Goal: Task Accomplishment & Management: Manage account settings

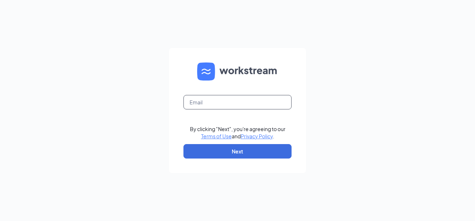
click at [196, 106] on input "text" at bounding box center [238, 102] width 108 height 14
type input "[EMAIL_ADDRESS][DOMAIN_NAME]"
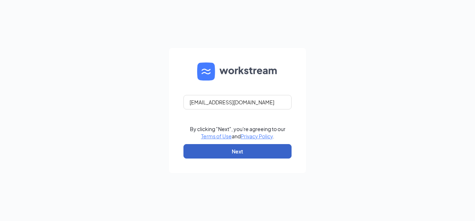
click at [208, 153] on button "Next" at bounding box center [238, 151] width 108 height 14
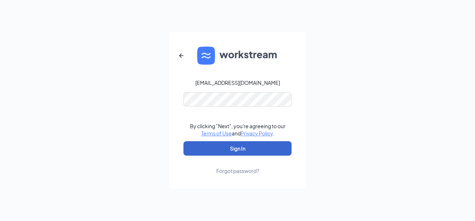
click at [208, 153] on button "Sign In" at bounding box center [238, 148] width 108 height 14
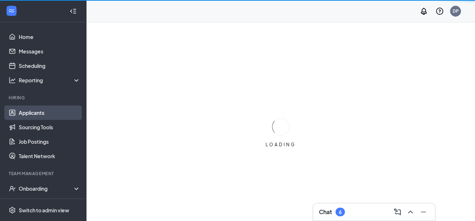
click at [29, 110] on link "Applicants" at bounding box center [50, 112] width 62 height 14
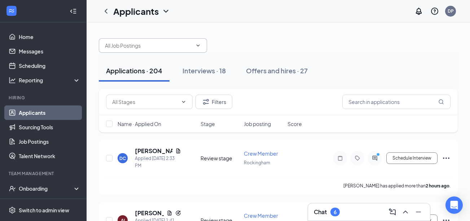
click at [199, 44] on icon "ChevronDown" at bounding box center [198, 46] width 6 height 6
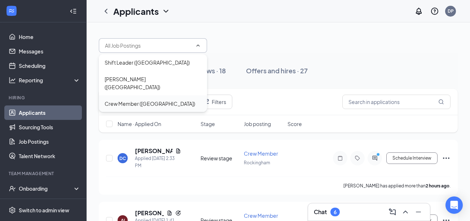
click at [141, 100] on div "Crew Member ([GEOGRAPHIC_DATA])" at bounding box center [150, 104] width 91 height 8
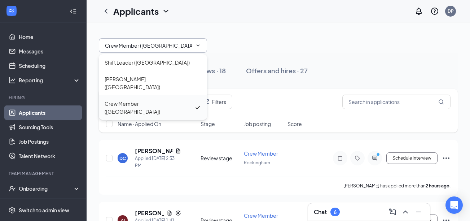
type input "Crew Member ([GEOGRAPHIC_DATA])"
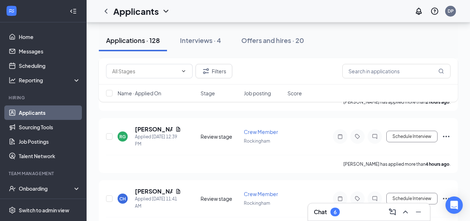
scroll to position [159, 0]
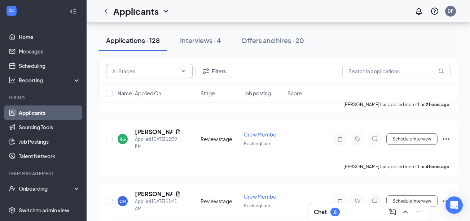
click at [184, 72] on icon "ChevronDown" at bounding box center [184, 71] width 6 height 6
click at [105, 12] on icon "ChevronLeft" at bounding box center [106, 11] width 3 height 5
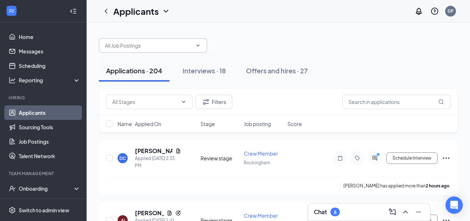
click at [197, 44] on icon "ChevronDown" at bounding box center [198, 46] width 6 height 6
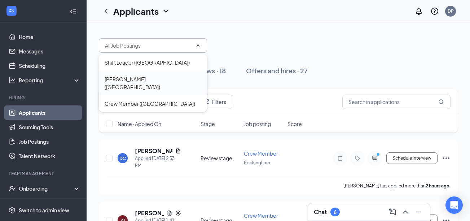
click at [129, 84] on div "[PERSON_NAME] ([GEOGRAPHIC_DATA])" at bounding box center [153, 83] width 108 height 25
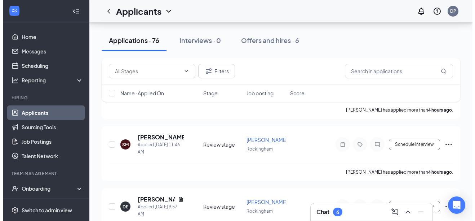
scroll to position [101, 0]
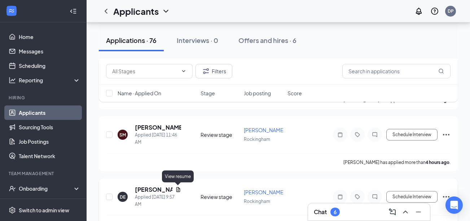
click at [180, 188] on icon "Document" at bounding box center [178, 189] width 6 height 6
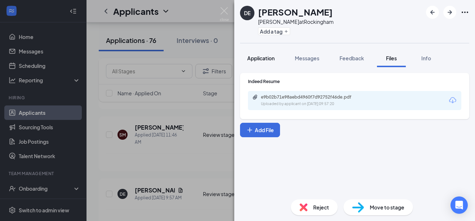
click at [250, 56] on span "Application" at bounding box center [260, 58] width 27 height 6
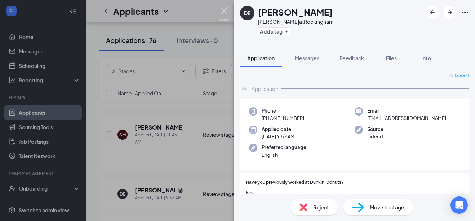
click at [224, 11] on img at bounding box center [224, 14] width 9 height 14
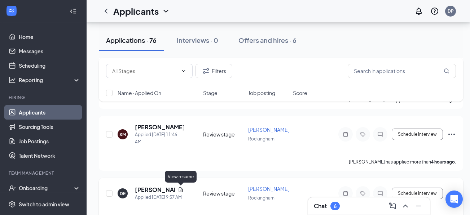
click at [180, 190] on icon "Document" at bounding box center [181, 190] width 6 height 6
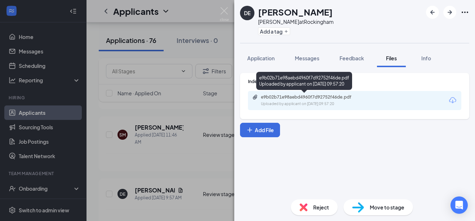
click at [288, 100] on div "e9b02b71e98aebd4960f7d92752f46de.pdf" at bounding box center [311, 97] width 101 height 6
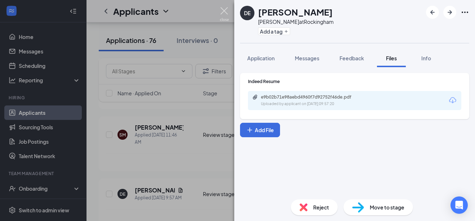
click at [224, 8] on img at bounding box center [224, 14] width 9 height 14
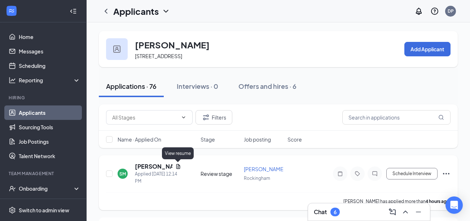
click at [178, 165] on icon "Document" at bounding box center [178, 166] width 4 height 5
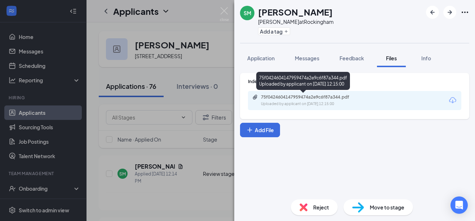
click at [314, 101] on div "Uploaded by applicant on [DATE] 12:15:00" at bounding box center [315, 104] width 108 height 6
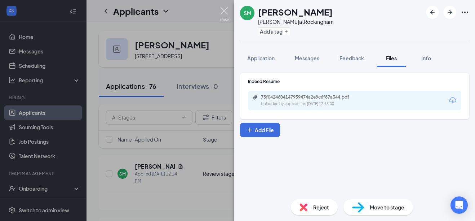
click at [222, 10] on img at bounding box center [224, 14] width 9 height 14
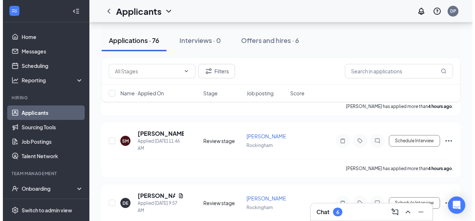
scroll to position [96, 0]
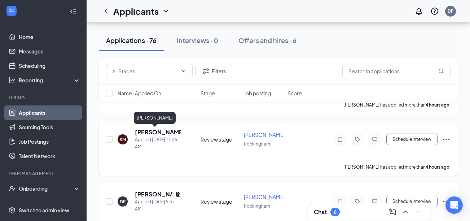
click at [149, 132] on h5 "[PERSON_NAME]" at bounding box center [158, 132] width 46 height 8
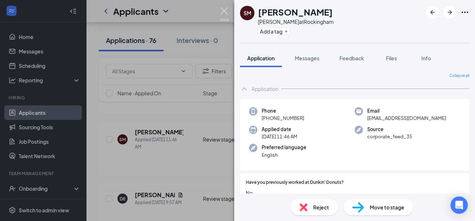
click at [222, 8] on img at bounding box center [224, 14] width 9 height 14
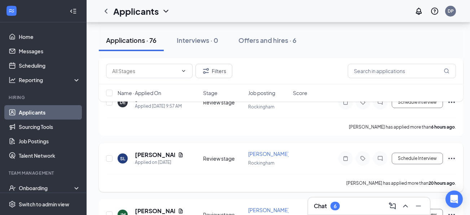
scroll to position [216, 0]
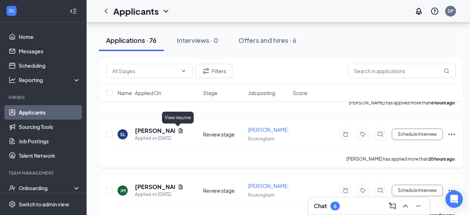
click at [178, 133] on icon "Document" at bounding box center [181, 131] width 6 height 6
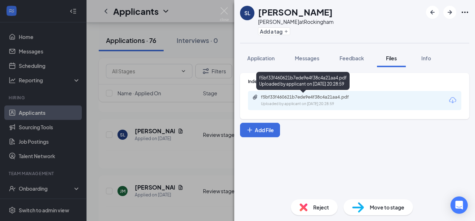
click at [273, 105] on div "Uploaded by applicant on [DATE] 20:28:59" at bounding box center [315, 104] width 108 height 6
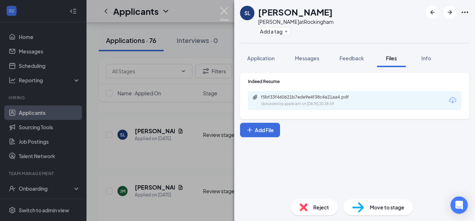
click at [222, 9] on img at bounding box center [224, 14] width 9 height 14
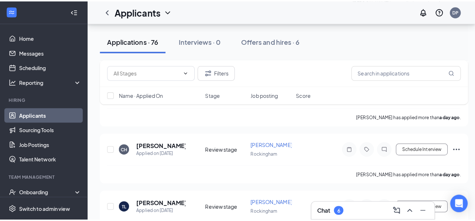
scroll to position [322, 0]
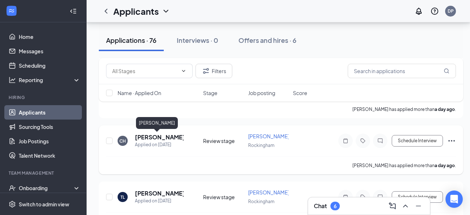
click at [140, 139] on h5 "[PERSON_NAME]" at bounding box center [159, 137] width 49 height 8
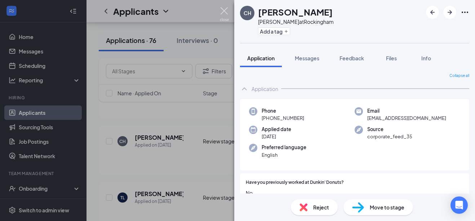
click at [225, 12] on img at bounding box center [224, 14] width 9 height 14
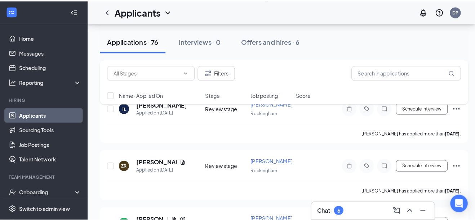
scroll to position [442, 0]
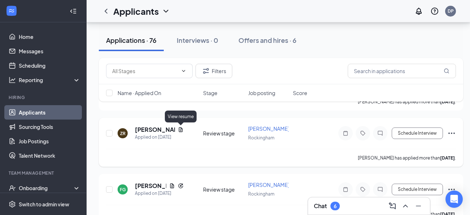
click at [179, 131] on icon "Document" at bounding box center [181, 129] width 4 height 5
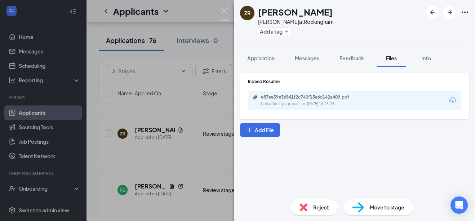
click at [400, 100] on div "e87ee39e36841f2c740f15e6c142a409.pdf Uploaded by applicant on [DATE] 16:28:24" at bounding box center [354, 100] width 213 height 19
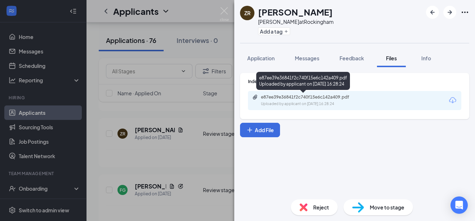
click at [276, 106] on div "Uploaded by applicant on [DATE] 16:28:24" at bounding box center [315, 104] width 108 height 6
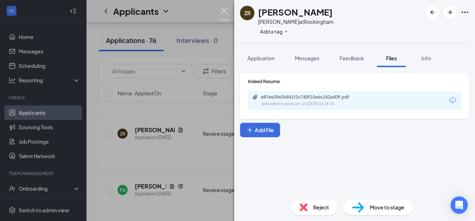
click at [222, 13] on img at bounding box center [224, 14] width 9 height 14
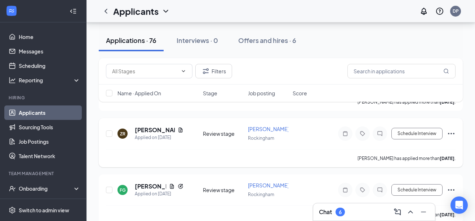
click at [138, 136] on div "Applied on [DATE]" at bounding box center [159, 137] width 49 height 7
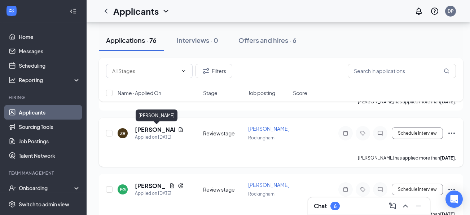
click at [138, 131] on h5 "[PERSON_NAME]" at bounding box center [155, 130] width 40 height 8
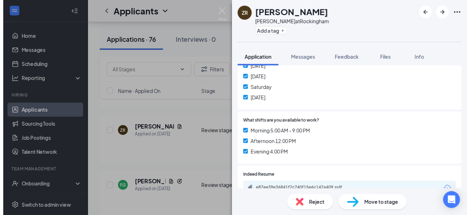
scroll to position [202, 0]
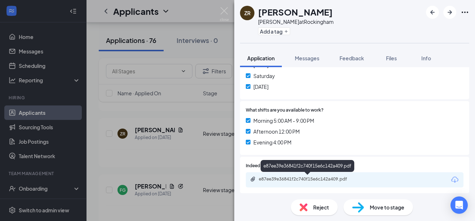
click at [329, 180] on div "e87ee39e36841f2c740f15e6c142a409.pdf" at bounding box center [309, 179] width 101 height 6
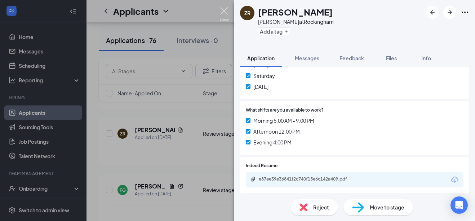
click at [224, 9] on img at bounding box center [224, 14] width 9 height 14
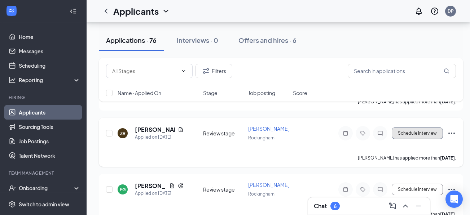
click at [408, 131] on button "Schedule Interview" at bounding box center [417, 134] width 51 height 12
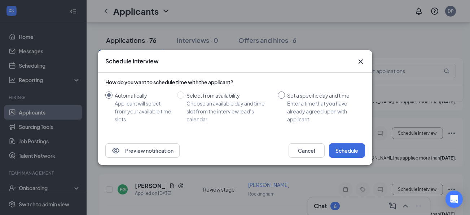
click at [282, 96] on input "Set a specific day and time Enter a time that you have already agreed upon with…" at bounding box center [281, 95] width 7 height 7
radio input "true"
radio input "false"
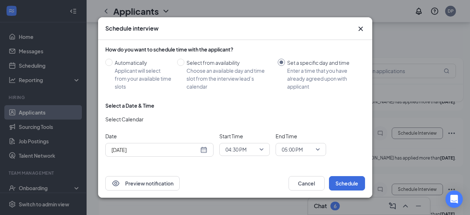
click at [200, 150] on div "[DATE]" at bounding box center [159, 150] width 96 height 8
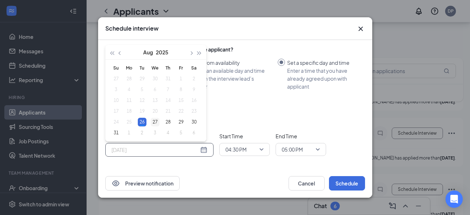
type input "[DATE]"
click at [154, 119] on div "27" at bounding box center [155, 122] width 9 height 9
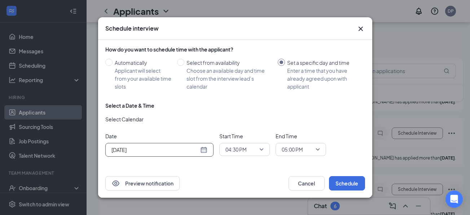
click at [261, 145] on span "04:30 PM" at bounding box center [244, 149] width 38 height 11
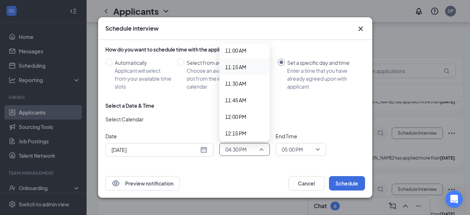
scroll to position [736, 0]
click at [235, 114] on span "12:00 PM" at bounding box center [235, 115] width 21 height 8
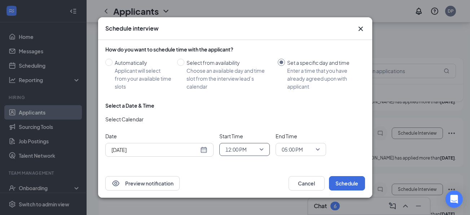
click at [261, 144] on span "12:00 PM" at bounding box center [244, 149] width 38 height 11
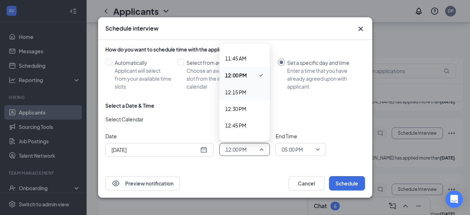
scroll to position [779, 0]
click at [232, 99] on div "12:30 PM" at bounding box center [244, 105] width 50 height 17
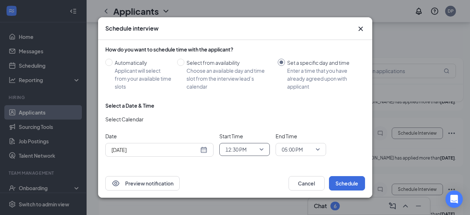
click at [319, 145] on span "05:00 PM" at bounding box center [301, 149] width 38 height 11
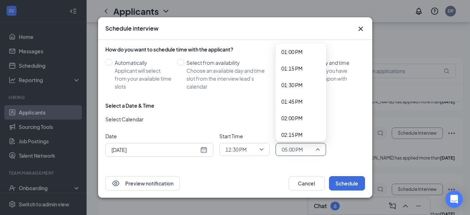
scroll to position [851, 0]
click at [284, 64] on span "01:00 PM" at bounding box center [291, 66] width 21 height 8
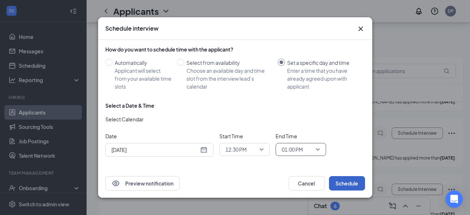
click at [357, 188] on button "Schedule" at bounding box center [347, 183] width 36 height 14
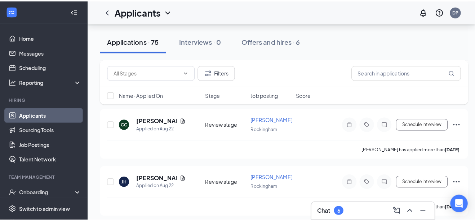
scroll to position [784, 0]
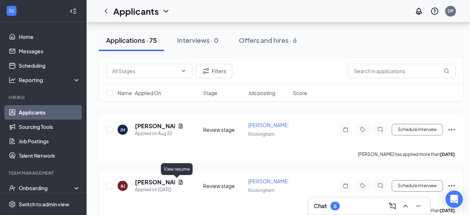
click at [178, 181] on icon "Document" at bounding box center [181, 183] width 6 height 6
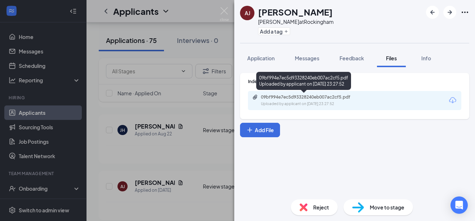
click at [258, 98] on icon "Paperclip" at bounding box center [255, 97] width 6 height 6
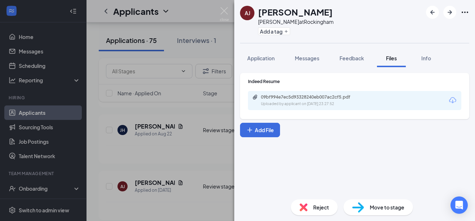
click at [224, 12] on img at bounding box center [224, 14] width 9 height 14
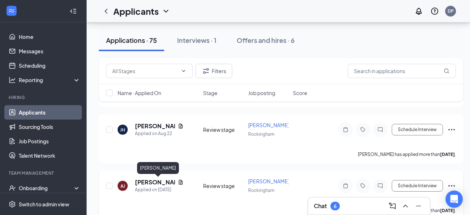
click at [139, 184] on h5 "[PERSON_NAME]" at bounding box center [155, 182] width 40 height 8
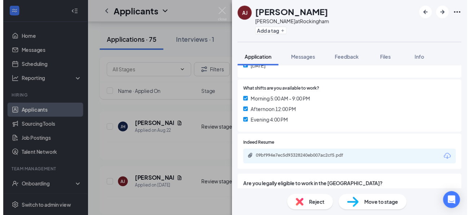
scroll to position [260, 0]
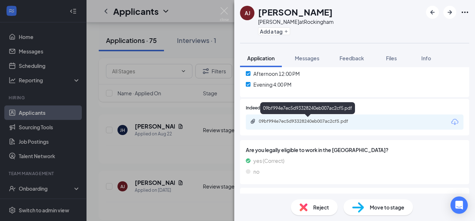
click at [358, 120] on div "09bf994e7ec5d93328240eb007ac2cf5.pdf" at bounding box center [309, 121] width 101 height 6
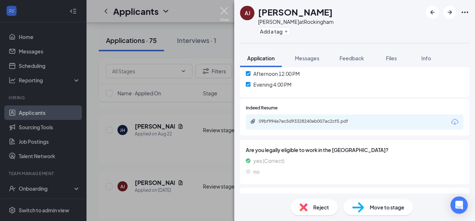
click at [224, 10] on img at bounding box center [224, 14] width 9 height 14
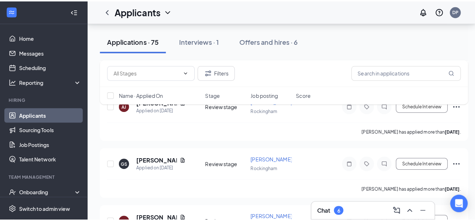
scroll to position [885, 0]
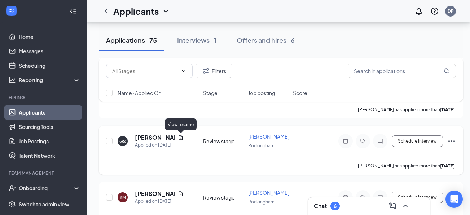
click at [179, 138] on icon "Document" at bounding box center [181, 137] width 4 height 5
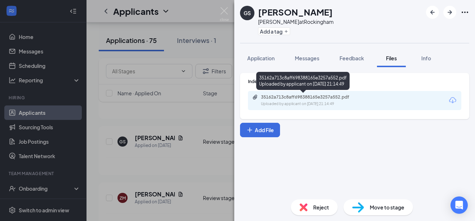
click at [262, 98] on div "35162a713c8aff698388165e3257a552.pdf" at bounding box center [311, 97] width 101 height 6
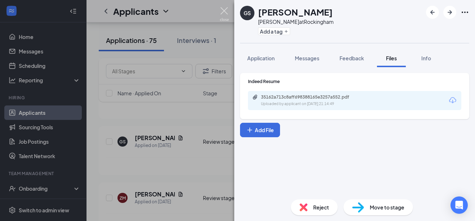
click at [223, 10] on img at bounding box center [224, 14] width 9 height 14
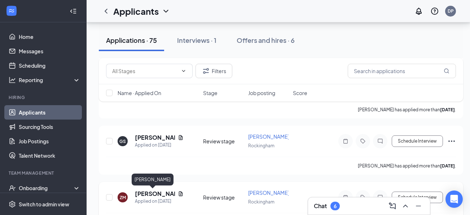
click at [144, 191] on h5 "[PERSON_NAME]" at bounding box center [155, 194] width 40 height 8
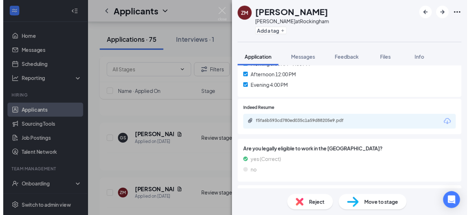
scroll to position [260, 0]
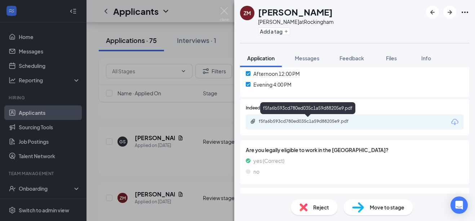
click at [255, 123] on icon "Paperclip" at bounding box center [253, 121] width 6 height 6
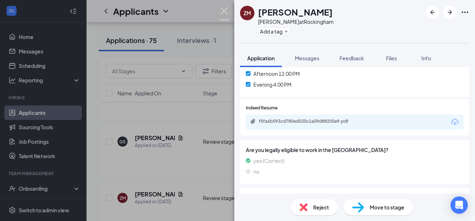
click at [221, 12] on img at bounding box center [224, 14] width 9 height 14
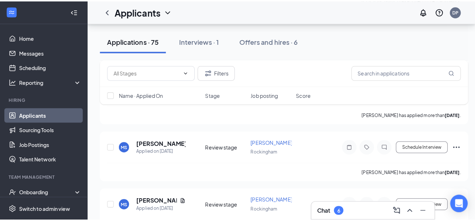
scroll to position [1178, 0]
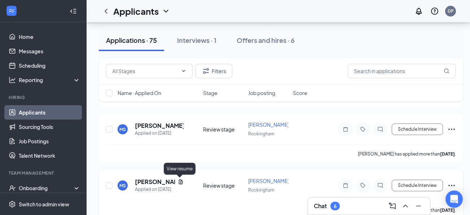
click at [179, 183] on icon "Document" at bounding box center [181, 182] width 4 height 5
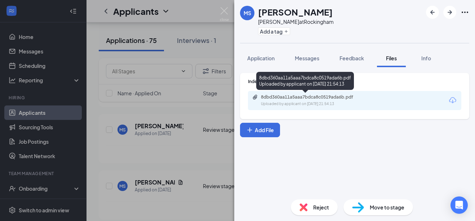
click at [338, 101] on div "Uploaded by applicant on [DATE] 21:54:13" at bounding box center [315, 104] width 108 height 6
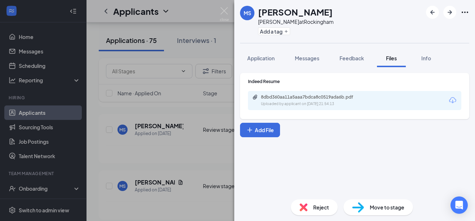
click at [222, 10] on img at bounding box center [224, 14] width 9 height 14
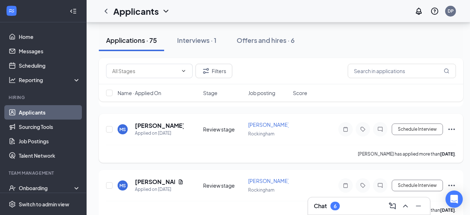
click at [137, 127] on h5 "[PERSON_NAME]" at bounding box center [159, 126] width 49 height 8
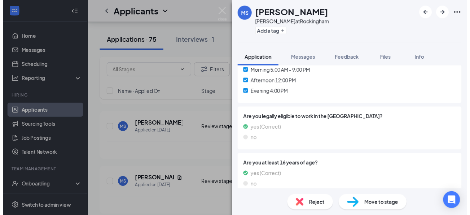
scroll to position [260, 0]
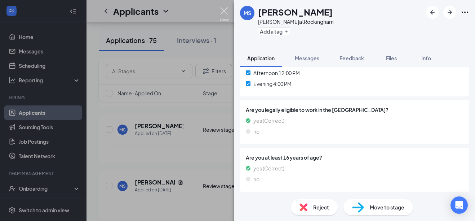
click at [223, 9] on img at bounding box center [224, 14] width 9 height 14
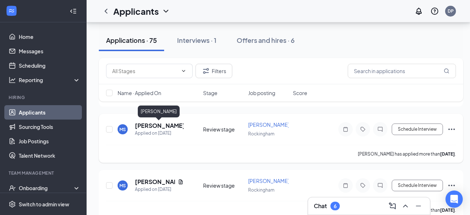
click at [147, 126] on h5 "[PERSON_NAME]" at bounding box center [159, 126] width 49 height 8
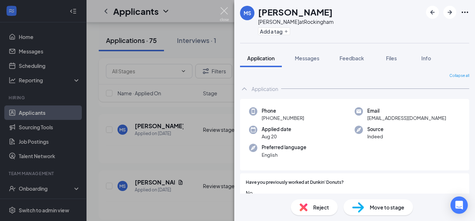
click at [224, 12] on img at bounding box center [224, 14] width 9 height 14
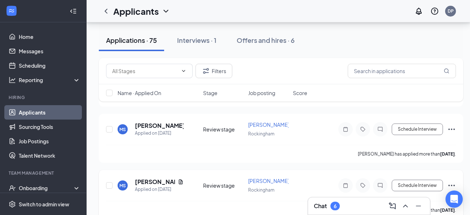
click at [451, 186] on icon "Ellipses" at bounding box center [451, 185] width 6 height 1
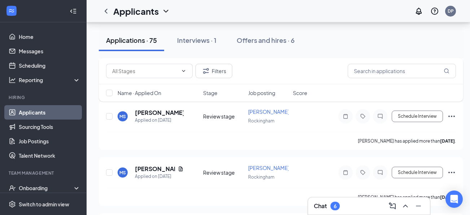
scroll to position [1303, 0]
click at [178, 112] on icon "Document" at bounding box center [181, 113] width 6 height 6
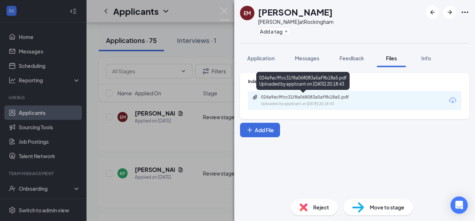
click at [264, 101] on div "Uploaded by applicant on [DATE] 20:18:43" at bounding box center [315, 104] width 108 height 6
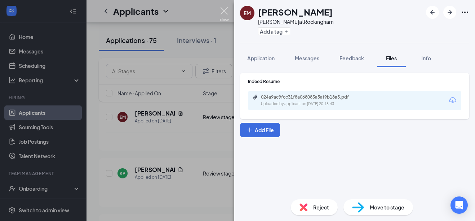
click at [225, 11] on img at bounding box center [224, 14] width 9 height 14
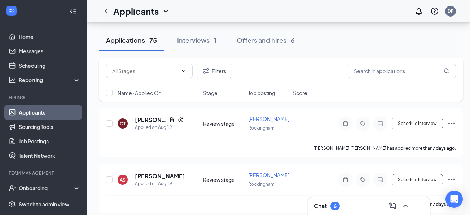
scroll to position [1423, 0]
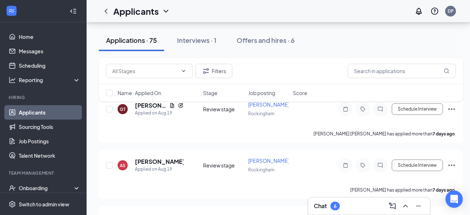
click at [172, 105] on div "Filters Name · Applied On Stage Job posting Score" at bounding box center [281, 83] width 364 height 51
click at [169, 106] on div "Filters Name · Applied On Stage Job posting Score" at bounding box center [281, 83] width 364 height 51
click at [171, 106] on div "Filters Name · Applied On Stage Job posting Score" at bounding box center [281, 83] width 364 height 51
click at [170, 105] on div "Filters Name · Applied On Stage Job posting Score" at bounding box center [281, 83] width 364 height 51
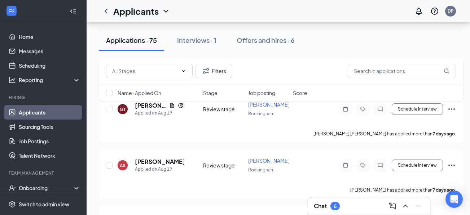
click at [170, 105] on div "Filters Name · Applied On Stage Job posting Score" at bounding box center [281, 83] width 364 height 51
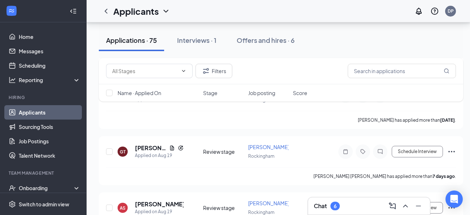
scroll to position [1380, 0]
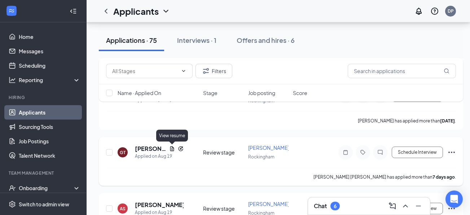
click at [171, 146] on icon "Document" at bounding box center [172, 149] width 6 height 6
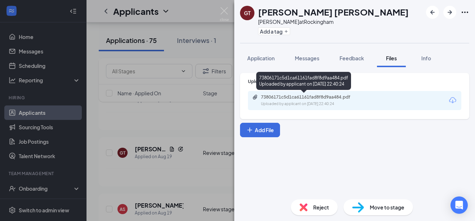
click at [268, 101] on div "73806171c5d1ca61161fad8f8d9aa484.pdf Uploaded by applicant on [DATE] 22:40:24" at bounding box center [310, 100] width 117 height 13
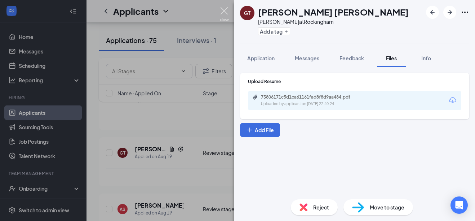
click at [225, 8] on img at bounding box center [224, 14] width 9 height 14
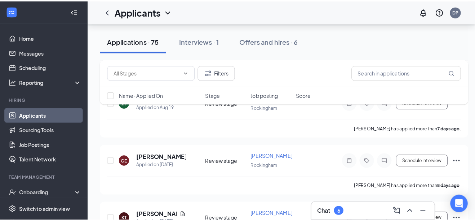
scroll to position [1779, 0]
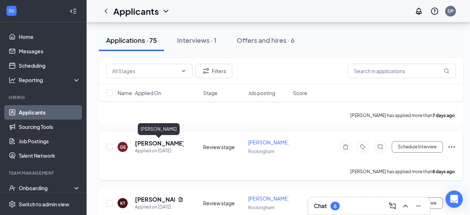
click at [156, 143] on h5 "[PERSON_NAME]" at bounding box center [159, 144] width 49 height 8
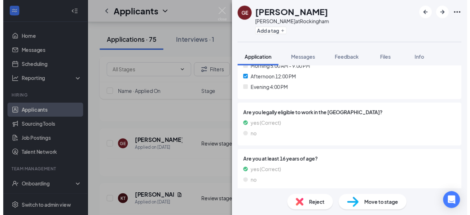
scroll to position [260, 0]
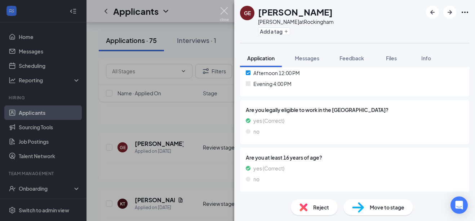
click at [220, 9] on img at bounding box center [224, 14] width 9 height 14
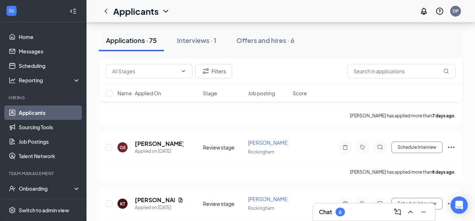
click at [222, 9] on div "Applicants DP" at bounding box center [281, 11] width 389 height 22
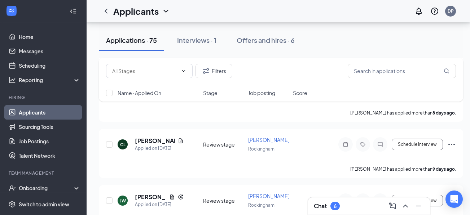
scroll to position [2077, 0]
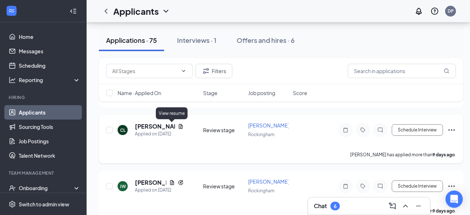
click at [179, 125] on icon "Document" at bounding box center [181, 126] width 4 height 5
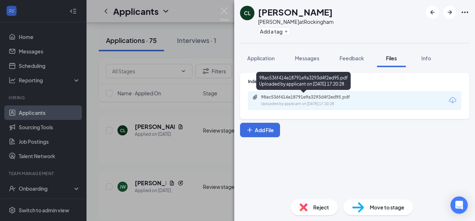
click at [267, 97] on div "98ac536f414e18791e9a3293d4f2ed95.pdf" at bounding box center [311, 97] width 101 height 6
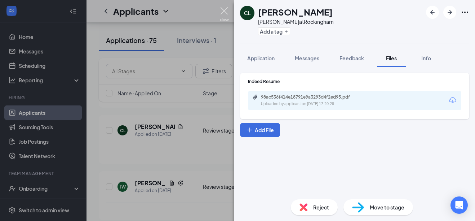
click at [223, 12] on img at bounding box center [224, 14] width 9 height 14
click at [224, 12] on img at bounding box center [224, 14] width 9 height 14
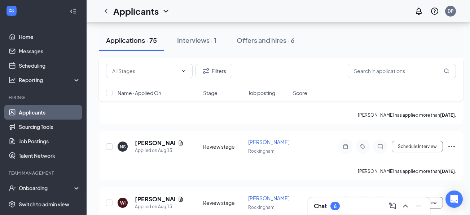
scroll to position [2596, 0]
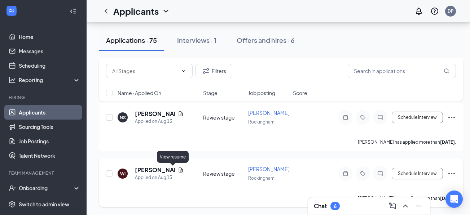
click at [179, 169] on icon "Document" at bounding box center [181, 170] width 4 height 5
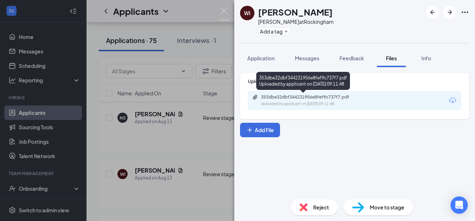
click at [261, 98] on div "353dbe32dbf344231956e8fef9c737f7.pdf" at bounding box center [311, 97] width 101 height 6
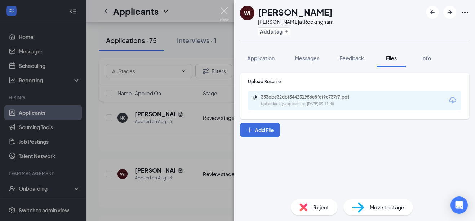
click at [226, 12] on img at bounding box center [224, 14] width 9 height 14
click at [223, 11] on img at bounding box center [224, 14] width 9 height 14
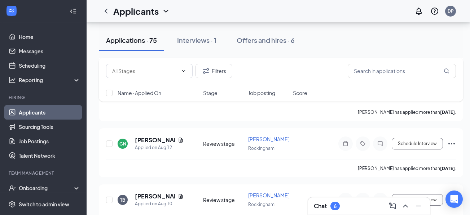
scroll to position [2697, 0]
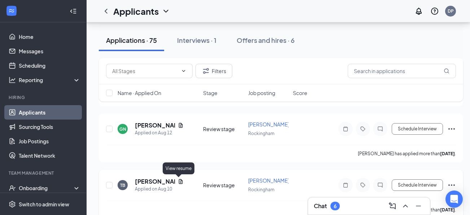
click at [179, 181] on icon "Document" at bounding box center [181, 182] width 6 height 6
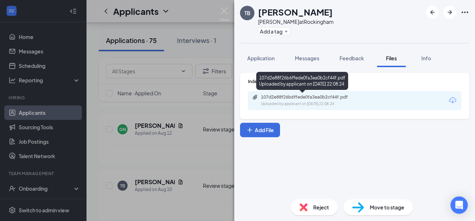
click at [268, 101] on div "107d2e88f26b6ffede0fa3ea0b2cf44f.pdf Uploaded by applicant on [DATE] 22:08:24" at bounding box center [310, 100] width 117 height 13
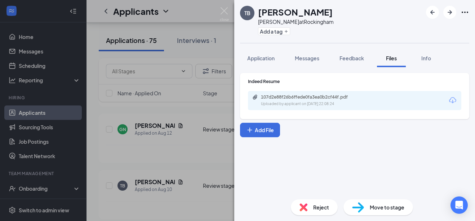
click at [224, 9] on img at bounding box center [224, 14] width 9 height 14
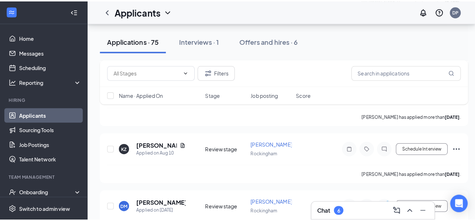
scroll to position [2822, 0]
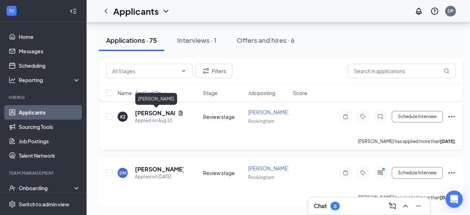
click at [141, 112] on h5 "[PERSON_NAME]" at bounding box center [155, 113] width 40 height 8
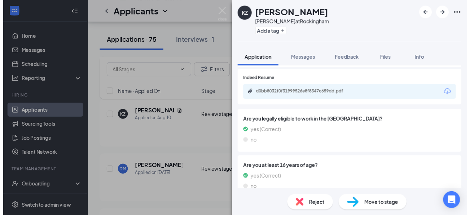
scroll to position [300, 0]
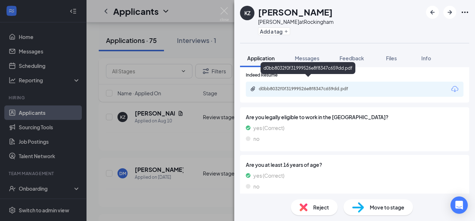
click at [301, 86] on div "d0bb8032f0f31999526e8f8347c659dd.pdf" at bounding box center [309, 89] width 101 height 6
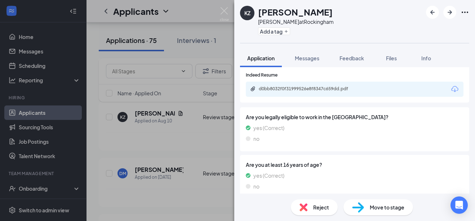
click at [223, 9] on img at bounding box center [224, 14] width 9 height 14
click at [223, 9] on div "Applicants DP" at bounding box center [281, 11] width 389 height 22
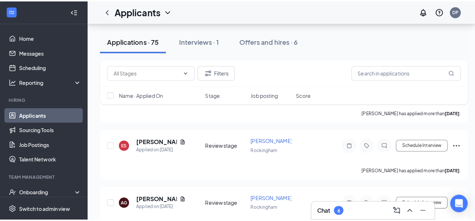
scroll to position [2923, 0]
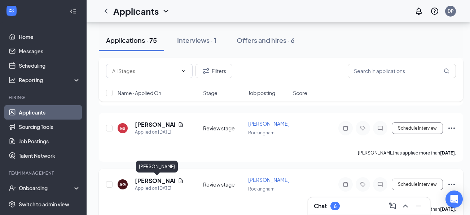
click at [139, 180] on h5 "[PERSON_NAME]" at bounding box center [155, 181] width 40 height 8
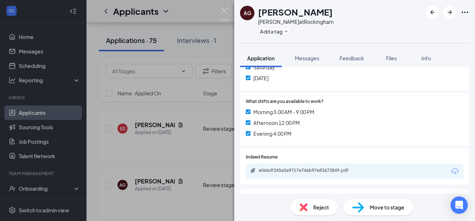
scroll to position [245, 0]
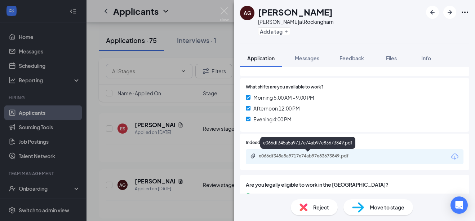
click at [327, 154] on div "e066df345a5a9717e74ab97e83673849.pdf" at bounding box center [309, 156] width 101 height 6
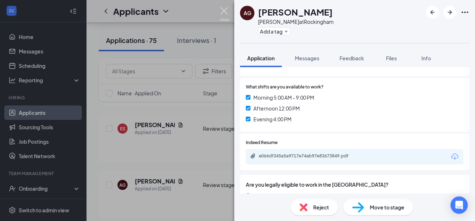
click at [221, 9] on img at bounding box center [224, 14] width 9 height 14
click at [222, 9] on div "Applicants DP" at bounding box center [281, 11] width 389 height 22
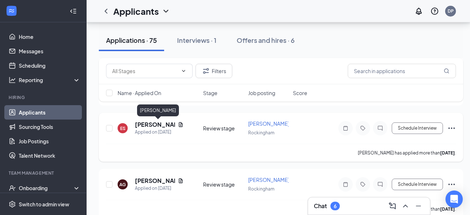
click at [145, 125] on h5 "[PERSON_NAME]" at bounding box center [155, 125] width 40 height 8
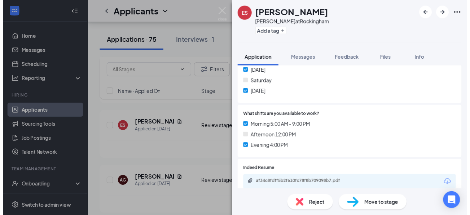
scroll to position [231, 0]
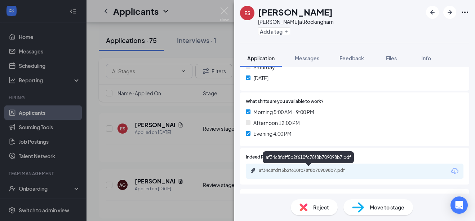
click at [354, 170] on div "af34c8fdff5b2f610fc78f8b709098b7.pdf" at bounding box center [309, 170] width 101 height 6
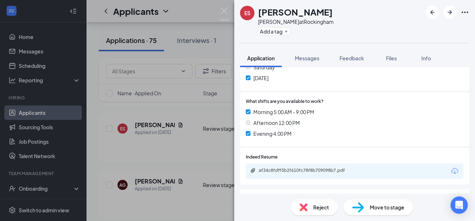
click at [231, 10] on div "ES Exzavien Smith Baker at Rockingham Add a tag Application Messages Feedback F…" at bounding box center [237, 110] width 475 height 221
click at [227, 12] on div "Applicants DP" at bounding box center [281, 11] width 389 height 22
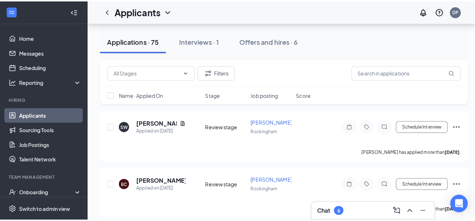
scroll to position [3100, 0]
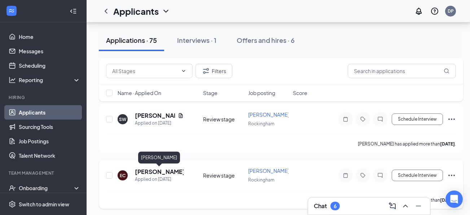
click at [150, 171] on h5 "[PERSON_NAME]" at bounding box center [159, 172] width 49 height 8
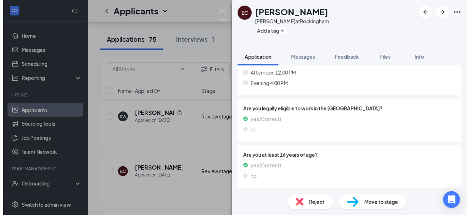
scroll to position [260, 0]
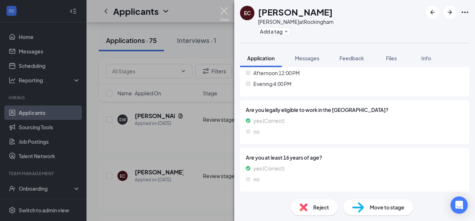
click at [224, 9] on img at bounding box center [224, 14] width 9 height 14
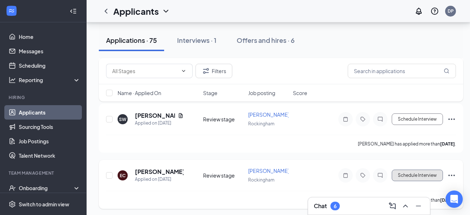
click at [411, 175] on button "Schedule Interview" at bounding box center [417, 176] width 51 height 12
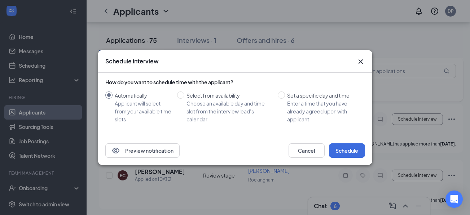
click at [362, 59] on icon "Cross" at bounding box center [360, 61] width 9 height 9
click at [362, 59] on div "Filters" at bounding box center [281, 71] width 364 height 26
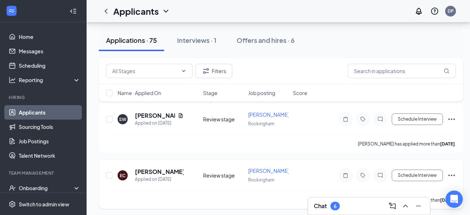
click at [452, 177] on icon "Ellipses" at bounding box center [451, 175] width 9 height 9
click at [451, 176] on icon "Ellipses" at bounding box center [451, 175] width 6 height 1
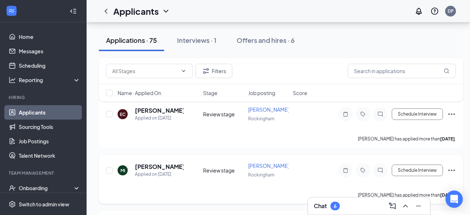
scroll to position [3172, 0]
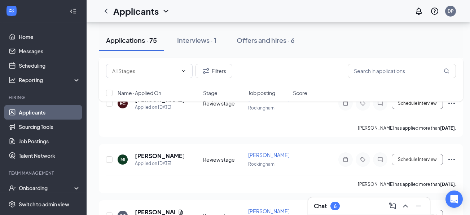
click at [449, 104] on div "Filters Name · Applied On Stage Job posting Score" at bounding box center [281, 83] width 364 height 51
click at [451, 102] on div "Filters Name · Applied On Stage Job posting Score" at bounding box center [281, 83] width 364 height 51
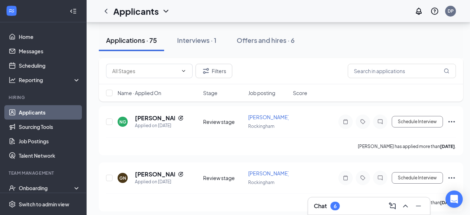
scroll to position [3408, 0]
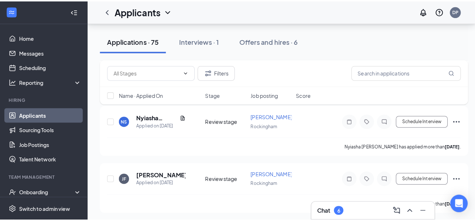
scroll to position [3514, 0]
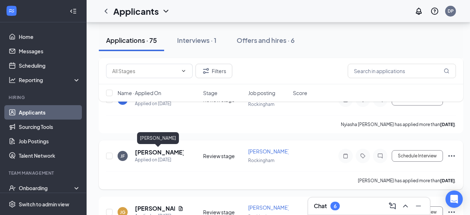
click at [142, 149] on h5 "[PERSON_NAME]" at bounding box center [159, 153] width 49 height 8
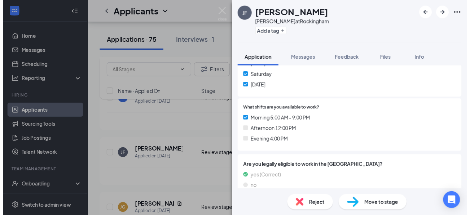
scroll to position [216, 0]
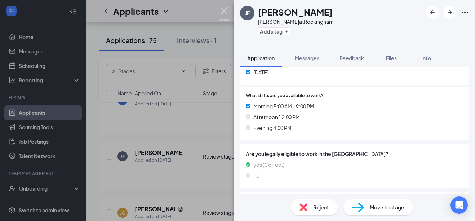
click at [225, 7] on img at bounding box center [224, 14] width 9 height 14
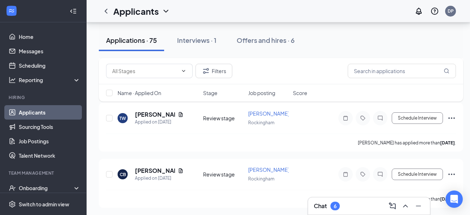
scroll to position [3706, 0]
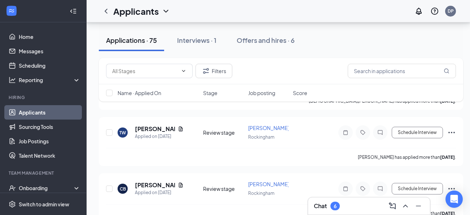
click at [236, 76] on div "Filters" at bounding box center [281, 71] width 350 height 14
click at [178, 128] on icon "Document" at bounding box center [181, 129] width 6 height 6
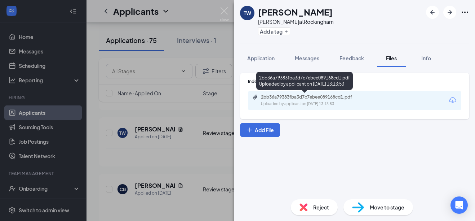
click at [288, 97] on div "2bb36a79383fba3d7c7ebee089168cd1.pdf" at bounding box center [311, 97] width 101 height 6
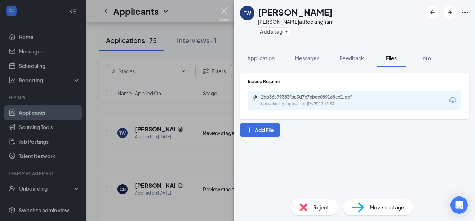
click at [226, 11] on img at bounding box center [224, 14] width 9 height 14
click at [224, 10] on div "Applicants DP" at bounding box center [281, 11] width 389 height 22
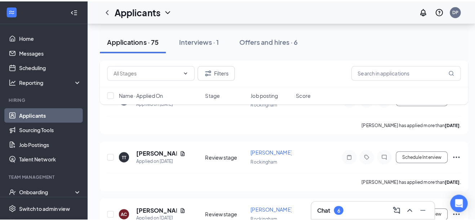
scroll to position [3970, 0]
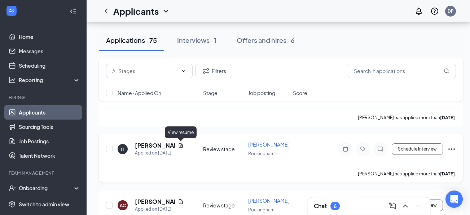
click at [181, 145] on icon "Document" at bounding box center [181, 146] width 6 height 6
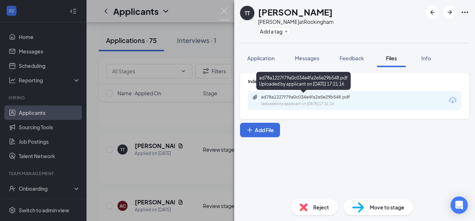
click at [257, 102] on div "ad78a1227f79a0c034e4fa2e5e29b548.pdf Uploaded by applicant on Aug 04, 2025 at 1…" at bounding box center [310, 100] width 117 height 13
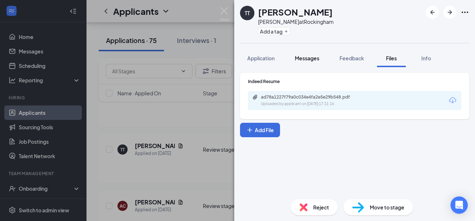
click at [300, 61] on span "Messages" at bounding box center [307, 58] width 25 height 6
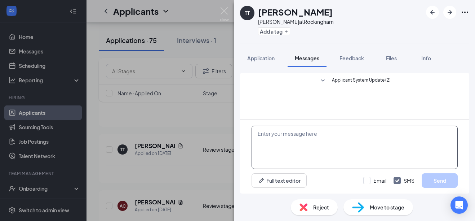
click at [276, 139] on textarea at bounding box center [355, 146] width 206 height 43
type textarea "Hello are you still interesres"
click at [252, 57] on span "Application" at bounding box center [260, 58] width 27 height 6
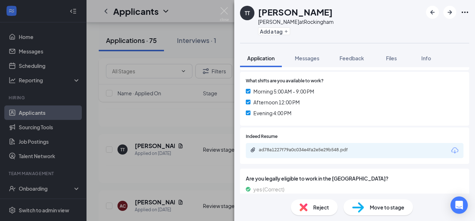
scroll to position [245, 0]
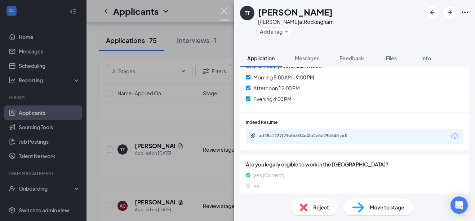
click at [224, 8] on img at bounding box center [224, 14] width 9 height 14
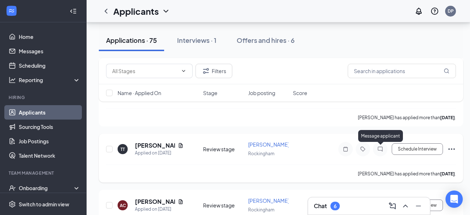
click at [378, 147] on icon "ChatInactive" at bounding box center [380, 149] width 9 height 6
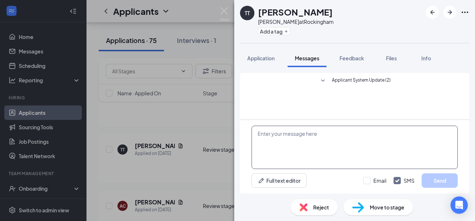
click at [260, 133] on textarea at bounding box center [355, 146] width 206 height 43
click at [251, 144] on div "Full text editor Email SMS Send" at bounding box center [354, 157] width 229 height 74
click at [259, 138] on textarea at bounding box center [355, 146] width 206 height 43
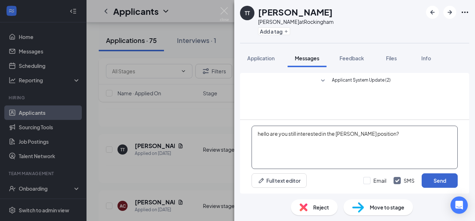
type textarea "hello are you still interested in the baker position?"
click at [449, 182] on button "Send" at bounding box center [440, 180] width 36 height 14
